Goal: Task Accomplishment & Management: Manage account settings

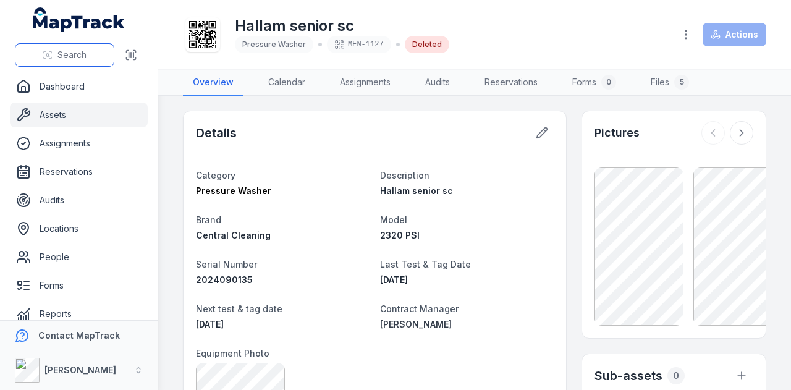
click at [65, 47] on button "Search" at bounding box center [64, 54] width 99 height 23
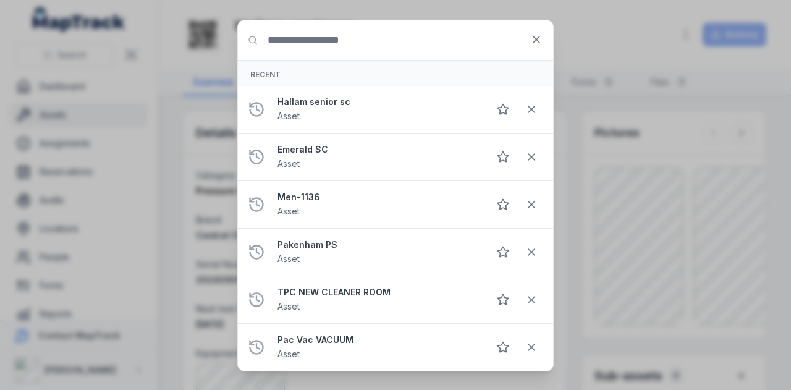
click at [341, 36] on input "Search for anything" at bounding box center [395, 40] width 315 height 40
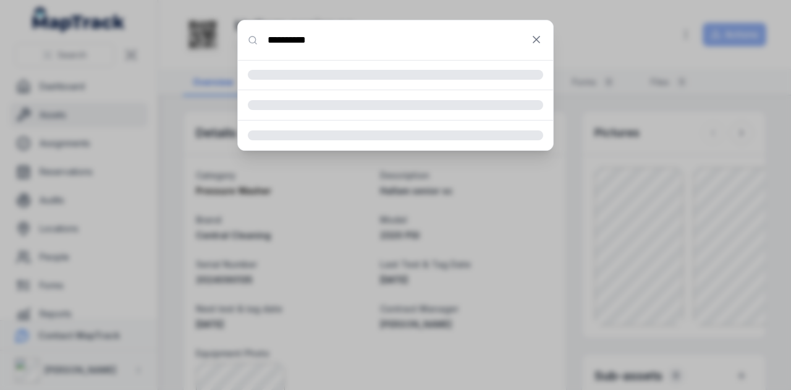
type input "**********"
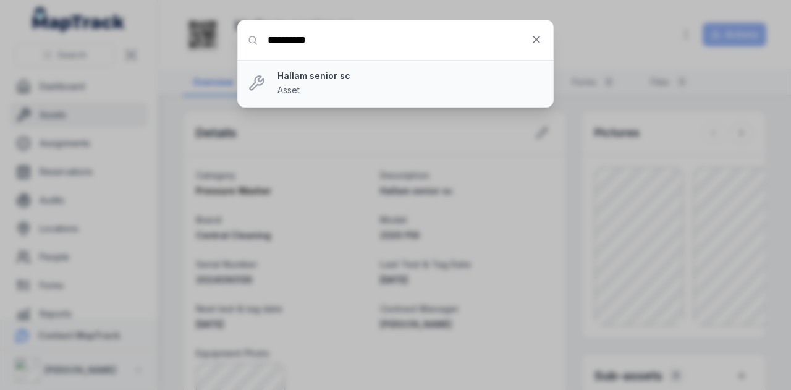
click at [322, 72] on strong "Hallam senior sc" at bounding box center [410, 76] width 266 height 12
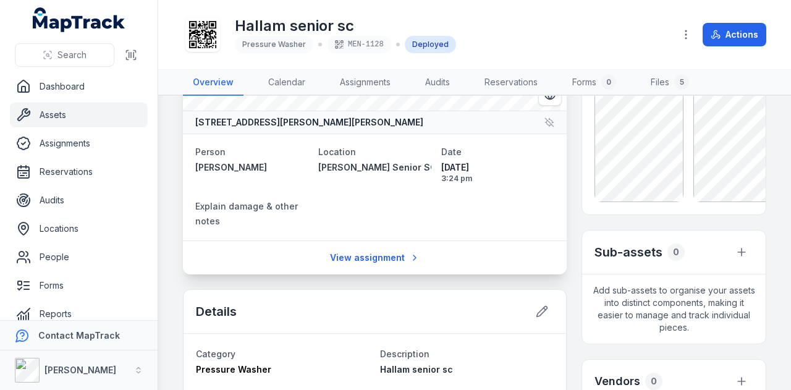
scroll to position [62, 0]
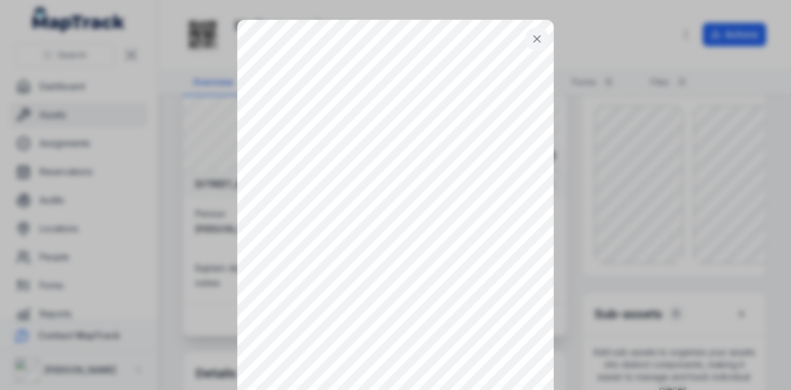
click at [525, 41] on button at bounding box center [536, 38] width 23 height 23
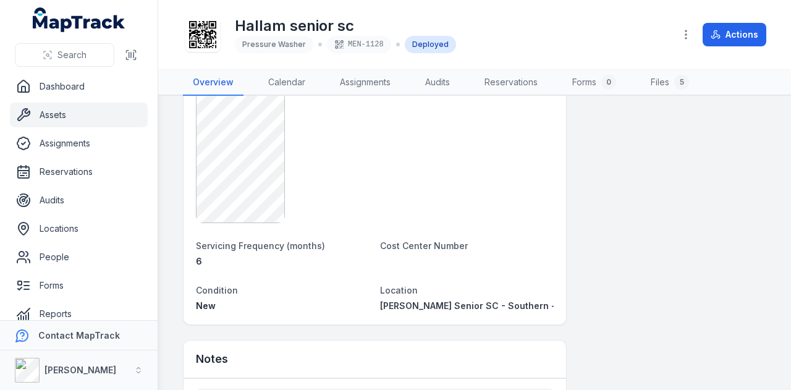
scroll to position [927, 0]
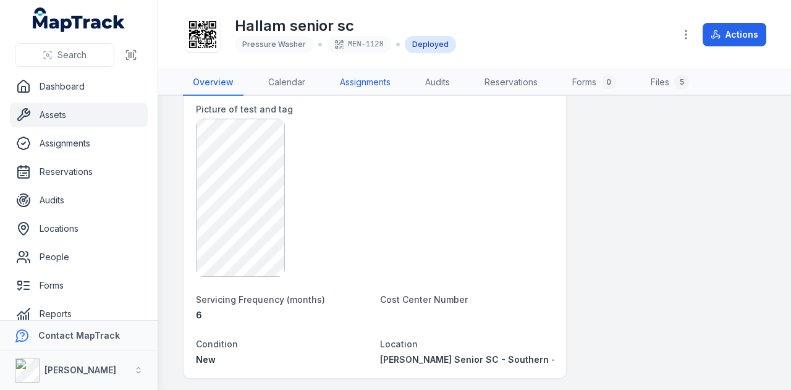
click at [377, 76] on link "Assignments" at bounding box center [365, 83] width 70 height 26
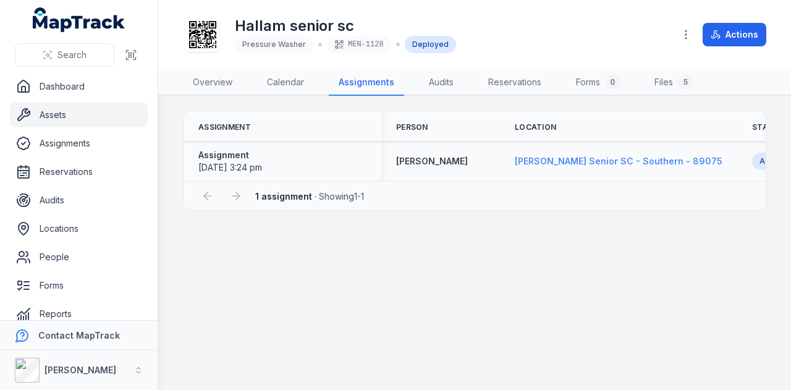
click at [589, 161] on span "[PERSON_NAME] Senior SC - Southern - 89075" at bounding box center [619, 161] width 208 height 11
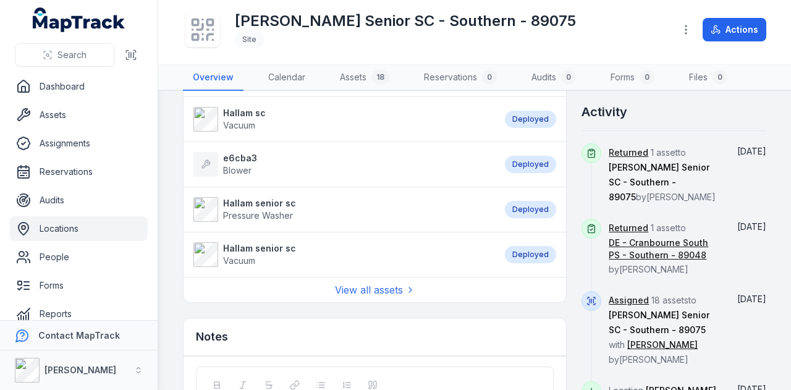
scroll to position [679, 0]
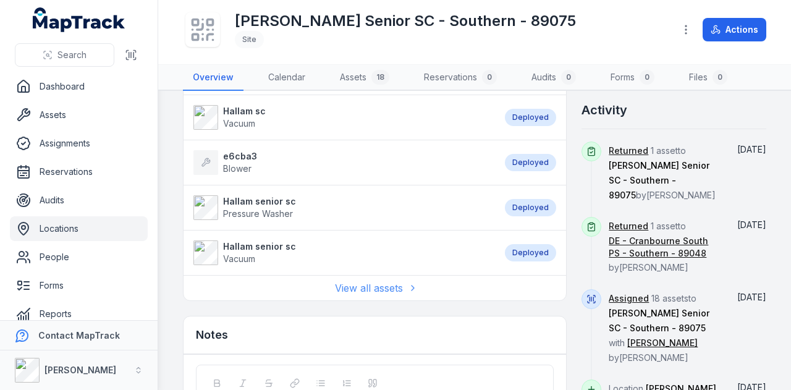
click at [369, 285] on link "View all assets" at bounding box center [375, 287] width 80 height 15
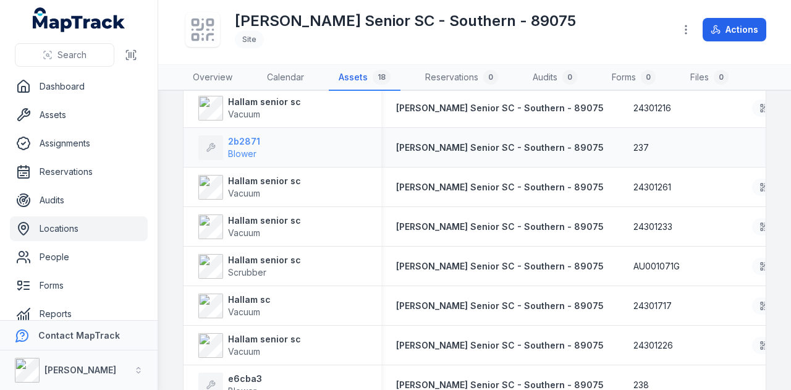
click at [246, 145] on div "2b2871 Blower" at bounding box center [244, 147] width 32 height 25
click at [231, 149] on span "Blower" at bounding box center [242, 153] width 28 height 11
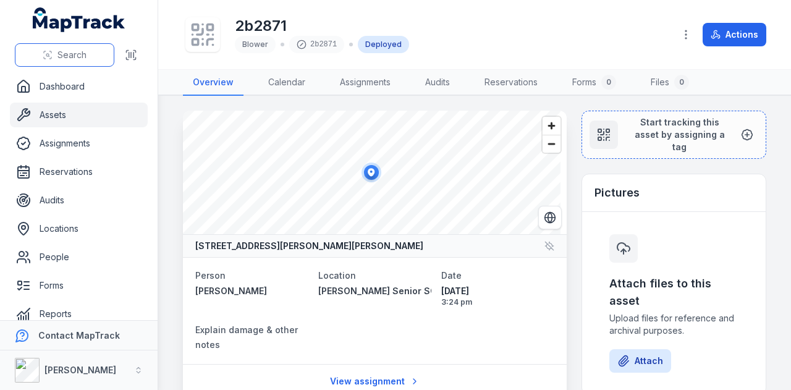
click at [57, 56] on span "Search" at bounding box center [71, 55] width 29 height 12
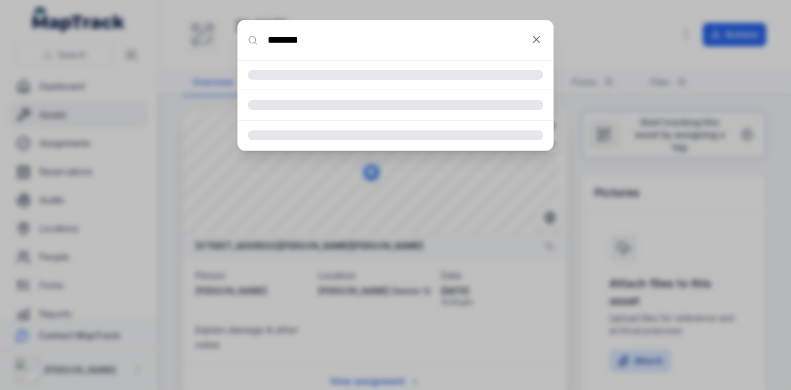
type input "********"
click at [383, 49] on input "********" at bounding box center [395, 40] width 315 height 40
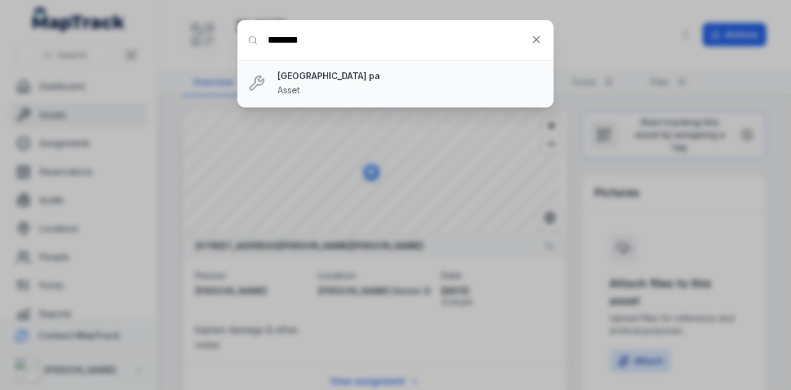
click at [311, 79] on strong "[GEOGRAPHIC_DATA] pa" at bounding box center [410, 76] width 266 height 12
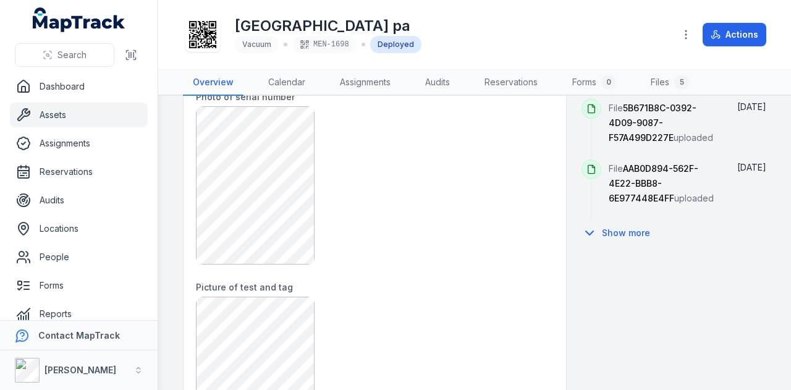
scroll to position [741, 0]
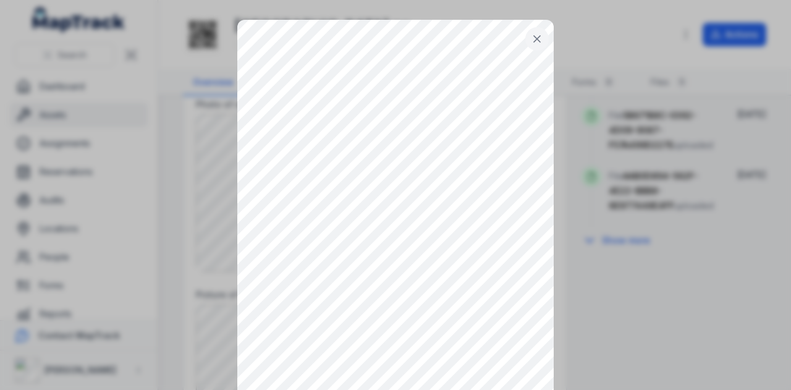
click at [525, 42] on button at bounding box center [536, 38] width 23 height 23
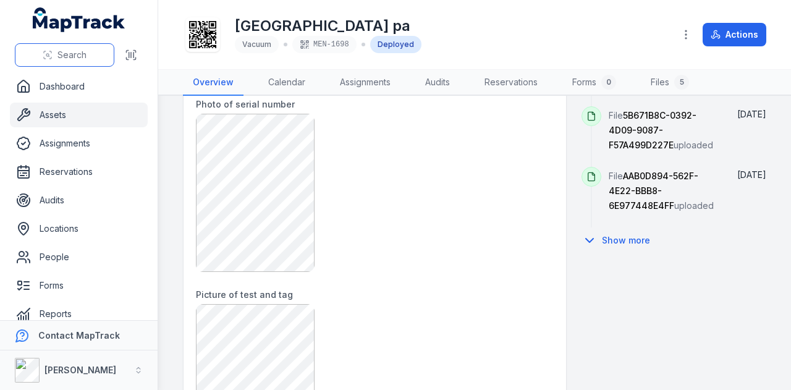
click at [56, 61] on button "Search" at bounding box center [64, 54] width 99 height 23
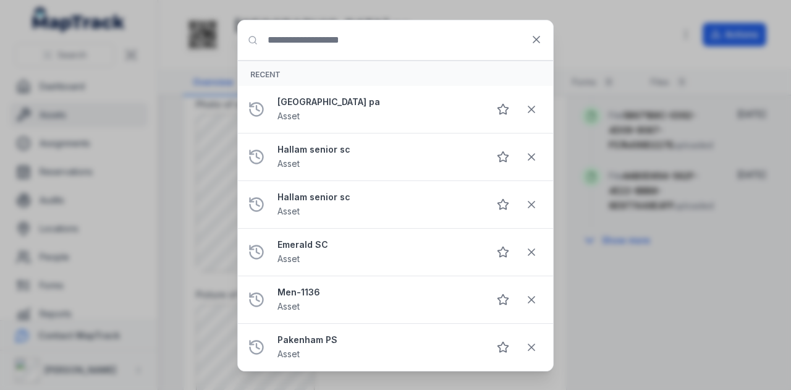
click at [336, 51] on input "Search for anything" at bounding box center [395, 40] width 315 height 40
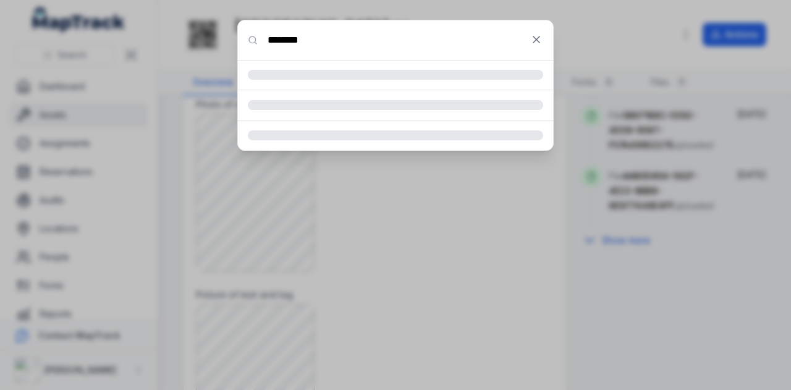
type input "********"
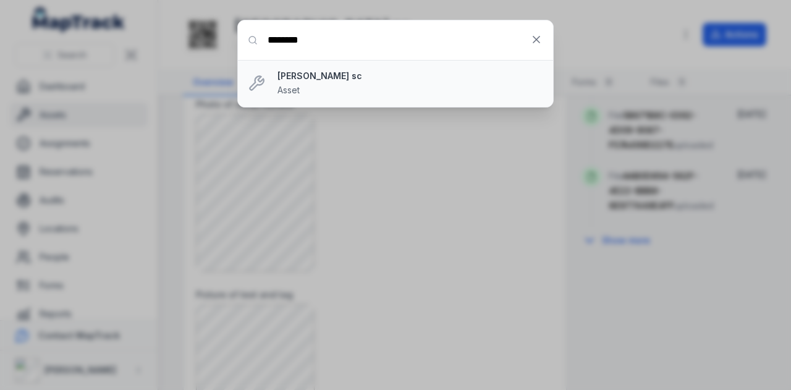
click at [292, 85] on span "Asset" at bounding box center [288, 90] width 22 height 11
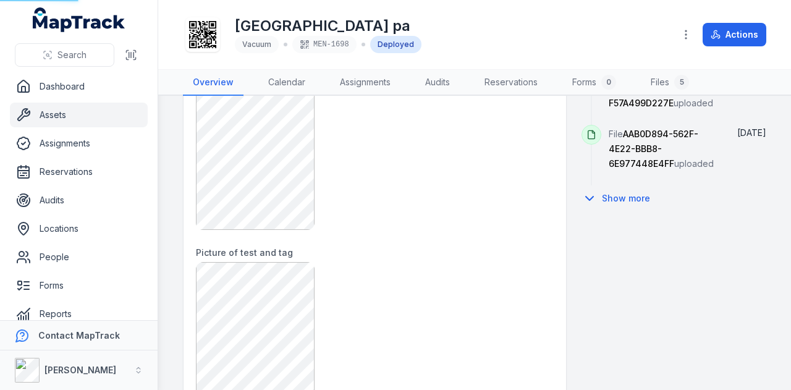
scroll to position [803, 0]
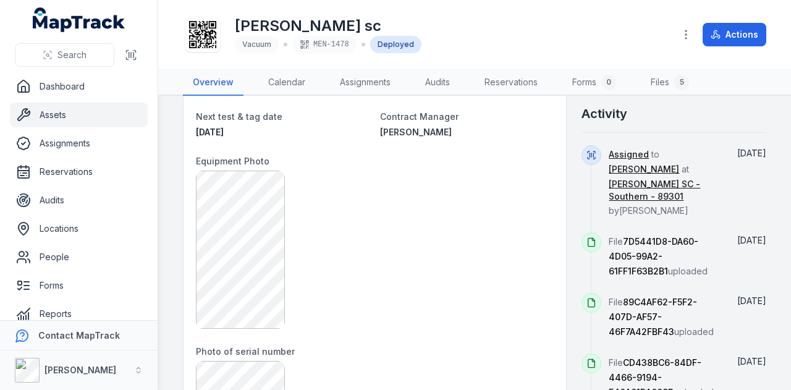
scroll to position [432, 0]
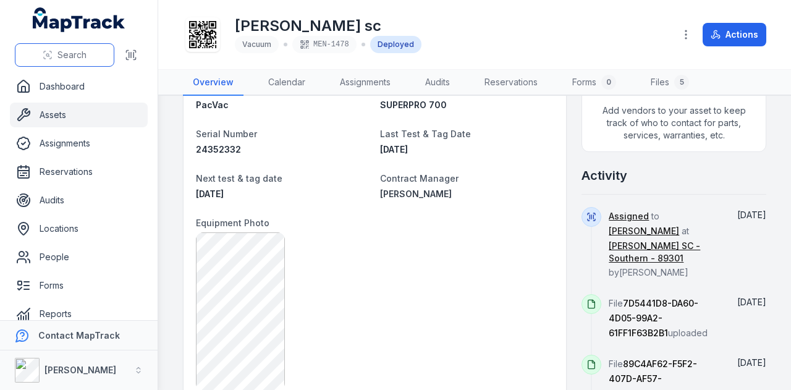
click at [59, 62] on button "Search" at bounding box center [64, 54] width 99 height 23
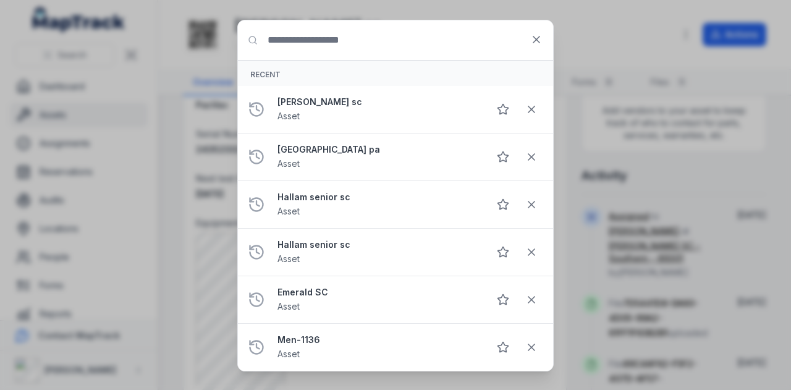
click at [361, 48] on input "Search for anything" at bounding box center [395, 40] width 315 height 40
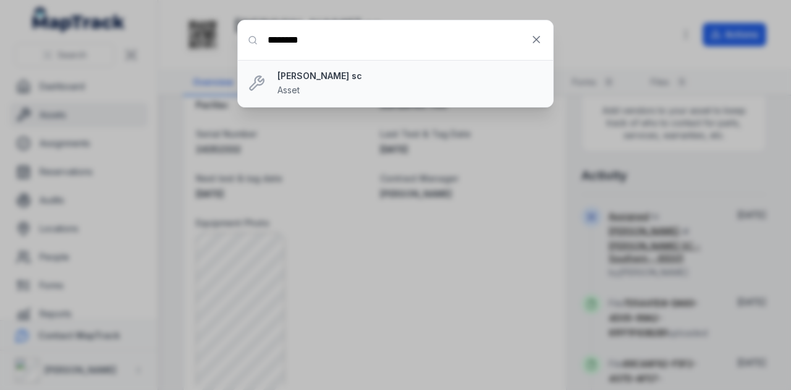
type input "********"
click at [303, 80] on strong "[PERSON_NAME] sc" at bounding box center [410, 76] width 266 height 12
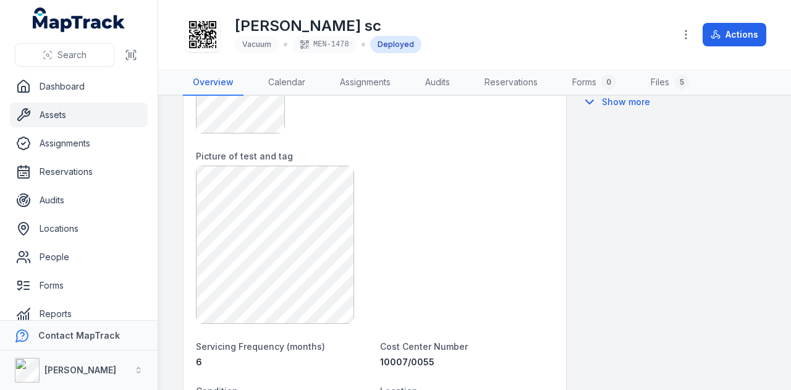
scroll to position [694, 0]
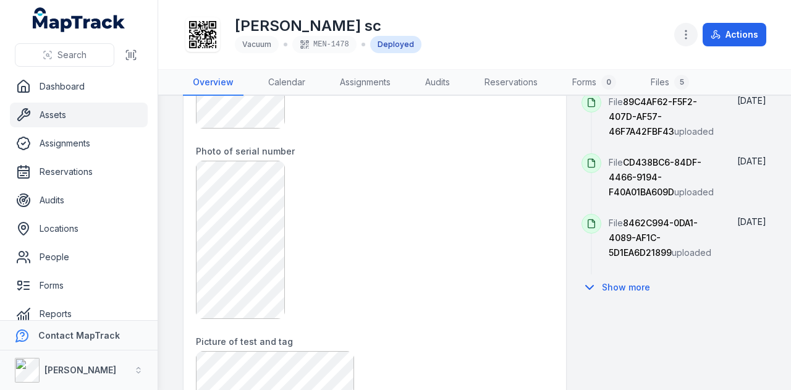
click at [692, 40] on icon "button" at bounding box center [685, 34] width 12 height 12
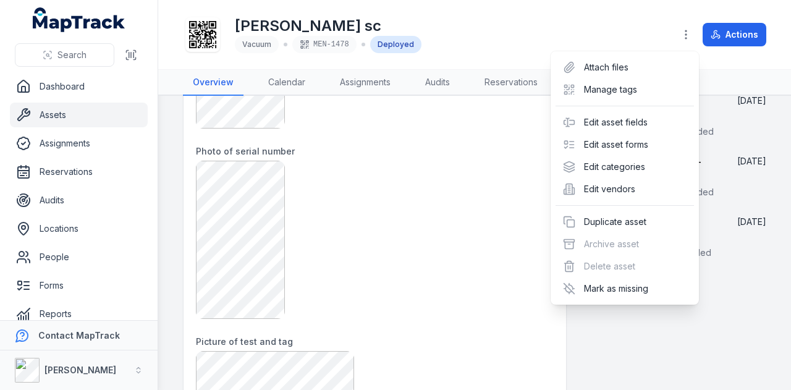
click at [419, 232] on div "Toggle Navigation [PERSON_NAME] sc Vacuum MEN-1478 Deployed Actions Overview Ca…" at bounding box center [474, 195] width 633 height 390
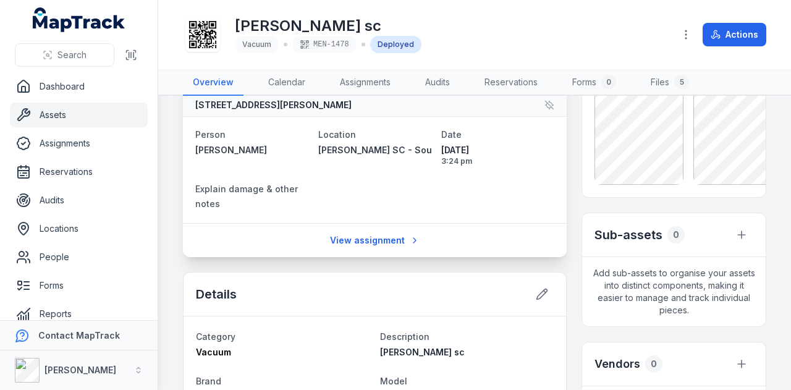
scroll to position [200, 0]
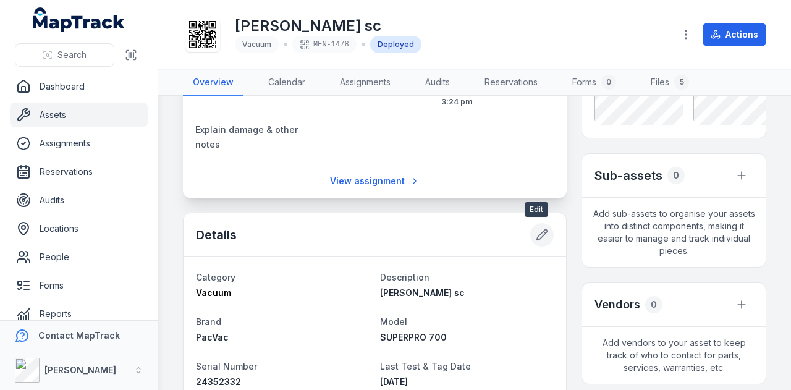
click at [532, 242] on button at bounding box center [541, 234] width 23 height 23
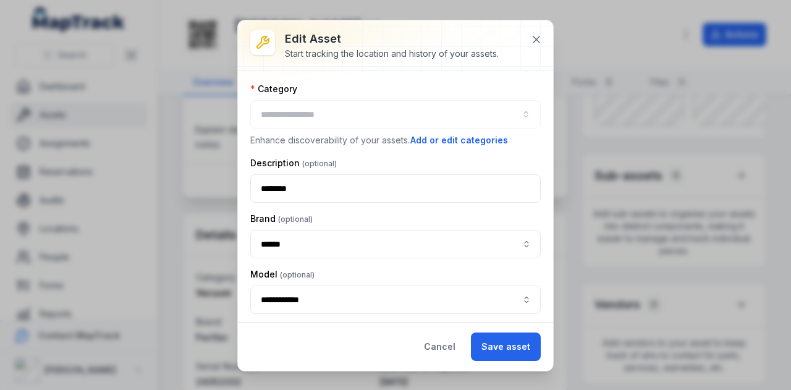
type input "******"
click at [535, 38] on icon at bounding box center [536, 39] width 6 height 6
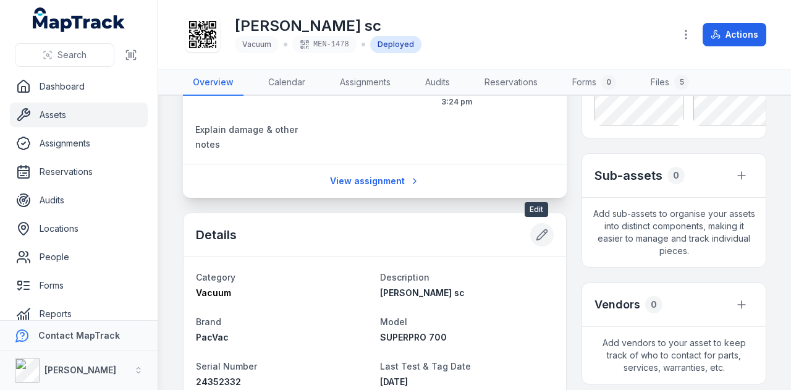
click at [536, 237] on icon at bounding box center [542, 235] width 12 height 12
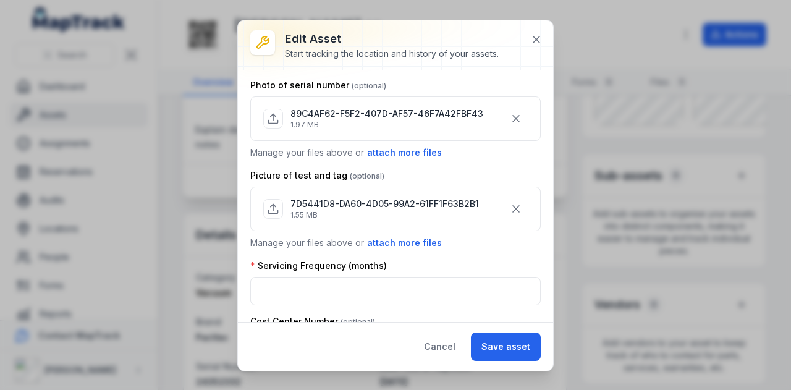
scroll to position [618, 0]
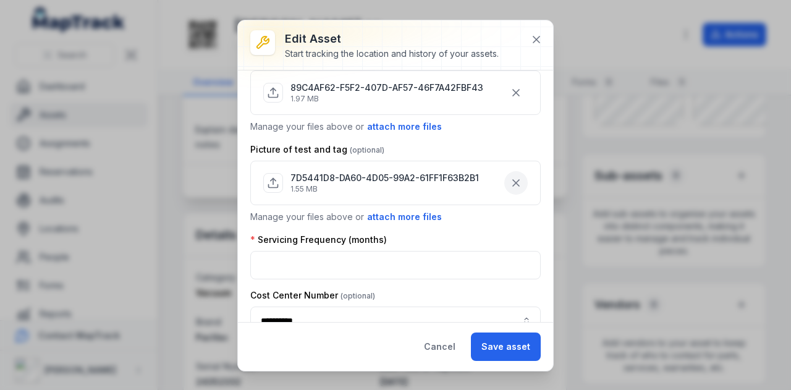
click at [510, 177] on icon "button" at bounding box center [516, 183] width 12 height 12
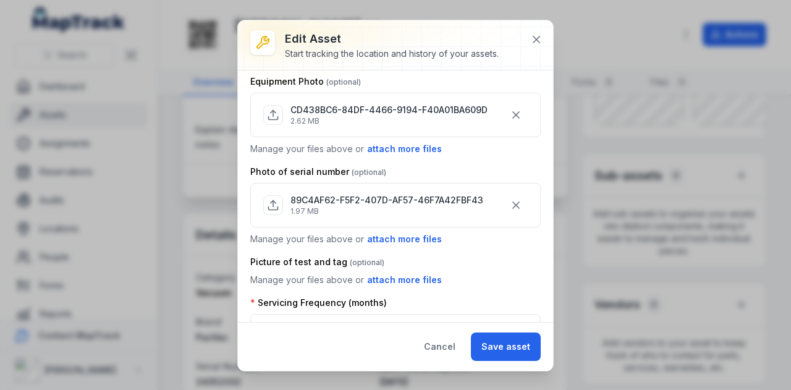
scroll to position [572, 0]
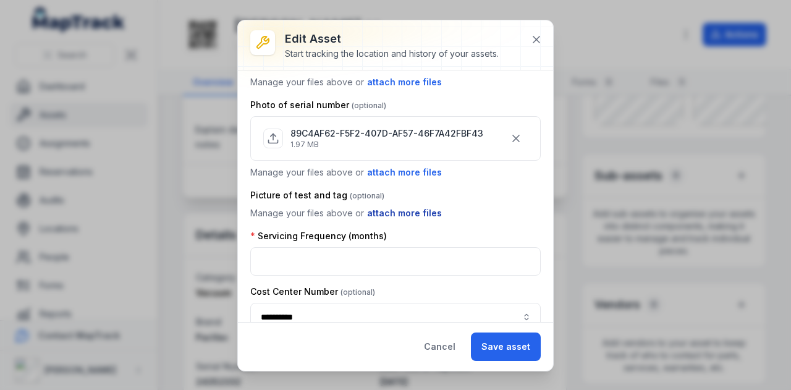
click at [377, 207] on button "attach more files" at bounding box center [404, 213] width 76 height 14
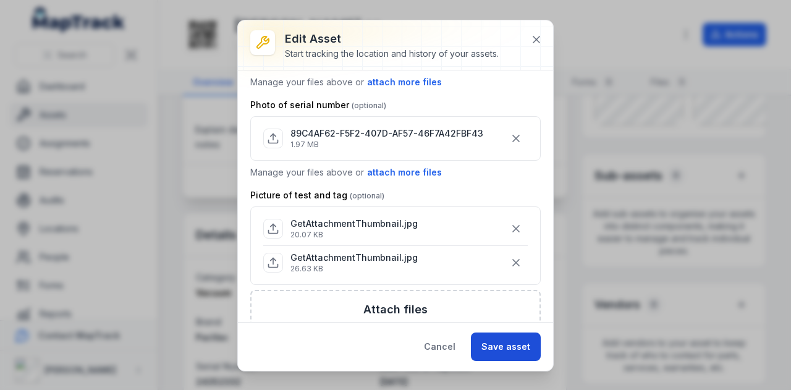
click at [491, 347] on button "Save asset" at bounding box center [506, 346] width 70 height 28
